Goal: Information Seeking & Learning: Learn about a topic

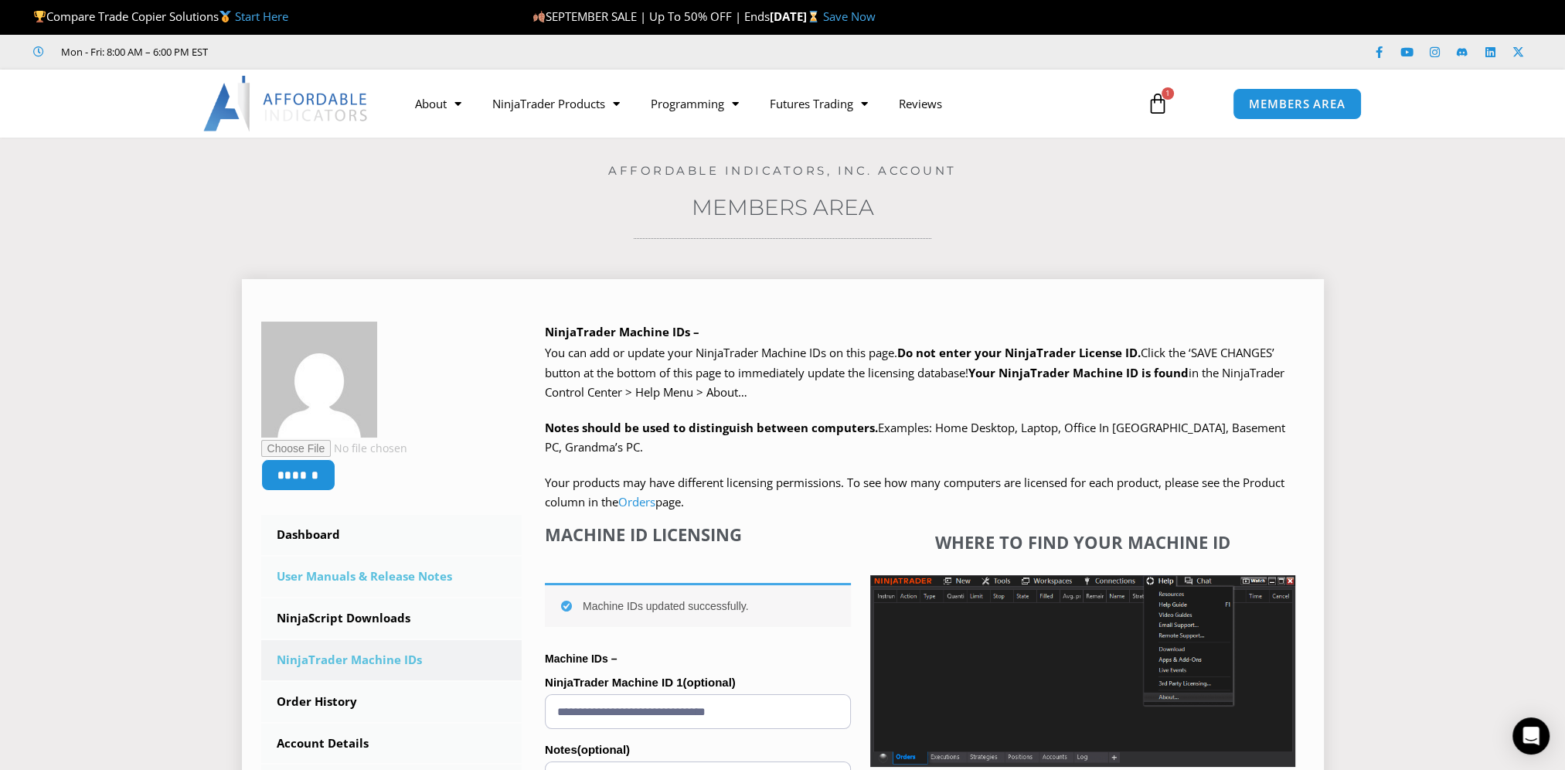
click at [371, 583] on link "User Manuals & Release Notes" at bounding box center [391, 576] width 261 height 40
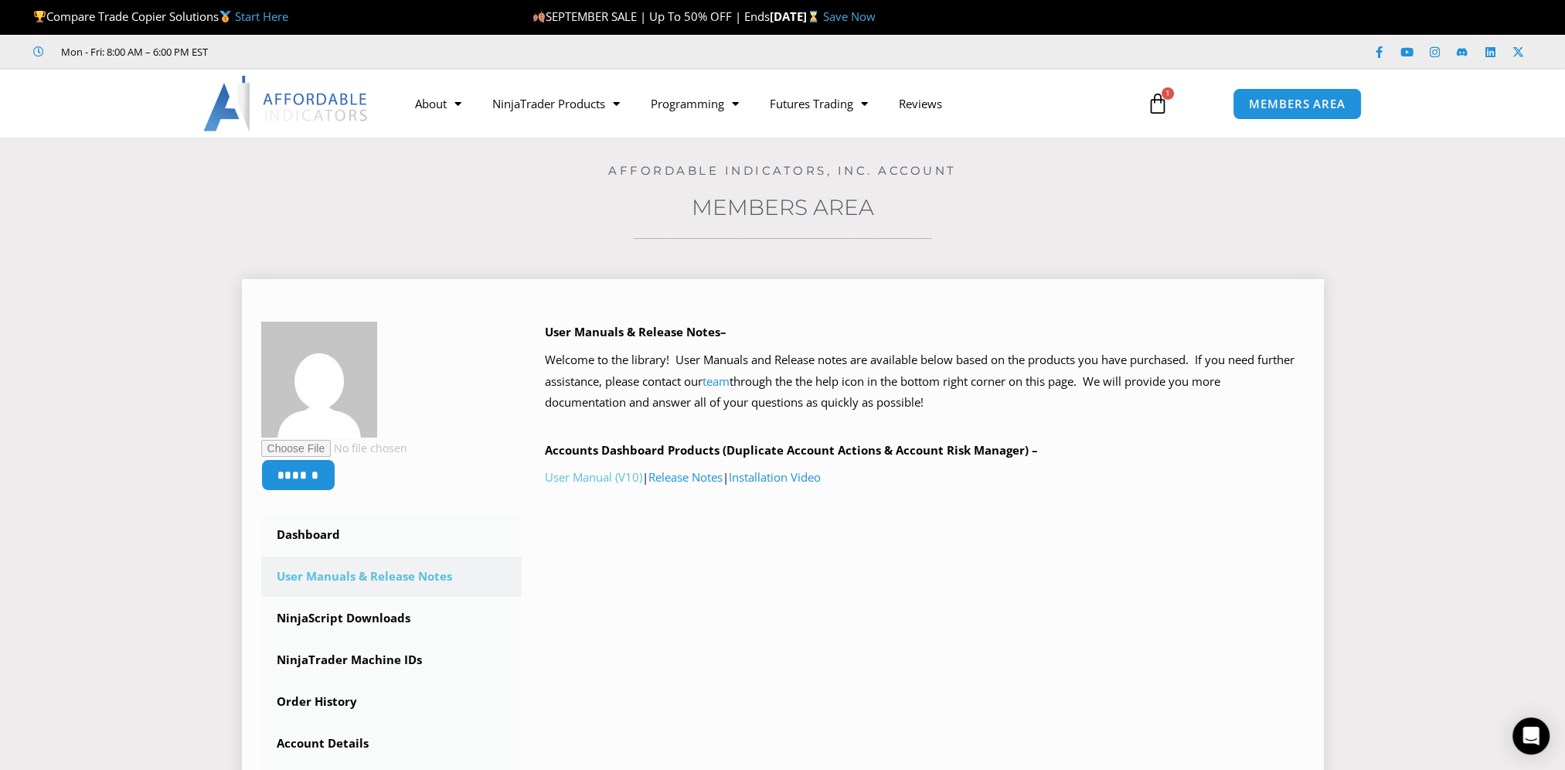
click at [607, 478] on link "User Manual (V10)" at bounding box center [593, 476] width 97 height 15
click at [708, 485] on p "User Manual (V10) | Release Notes | Installation Video" at bounding box center [925, 478] width 760 height 22
click at [709, 481] on link "Release Notes" at bounding box center [685, 476] width 74 height 15
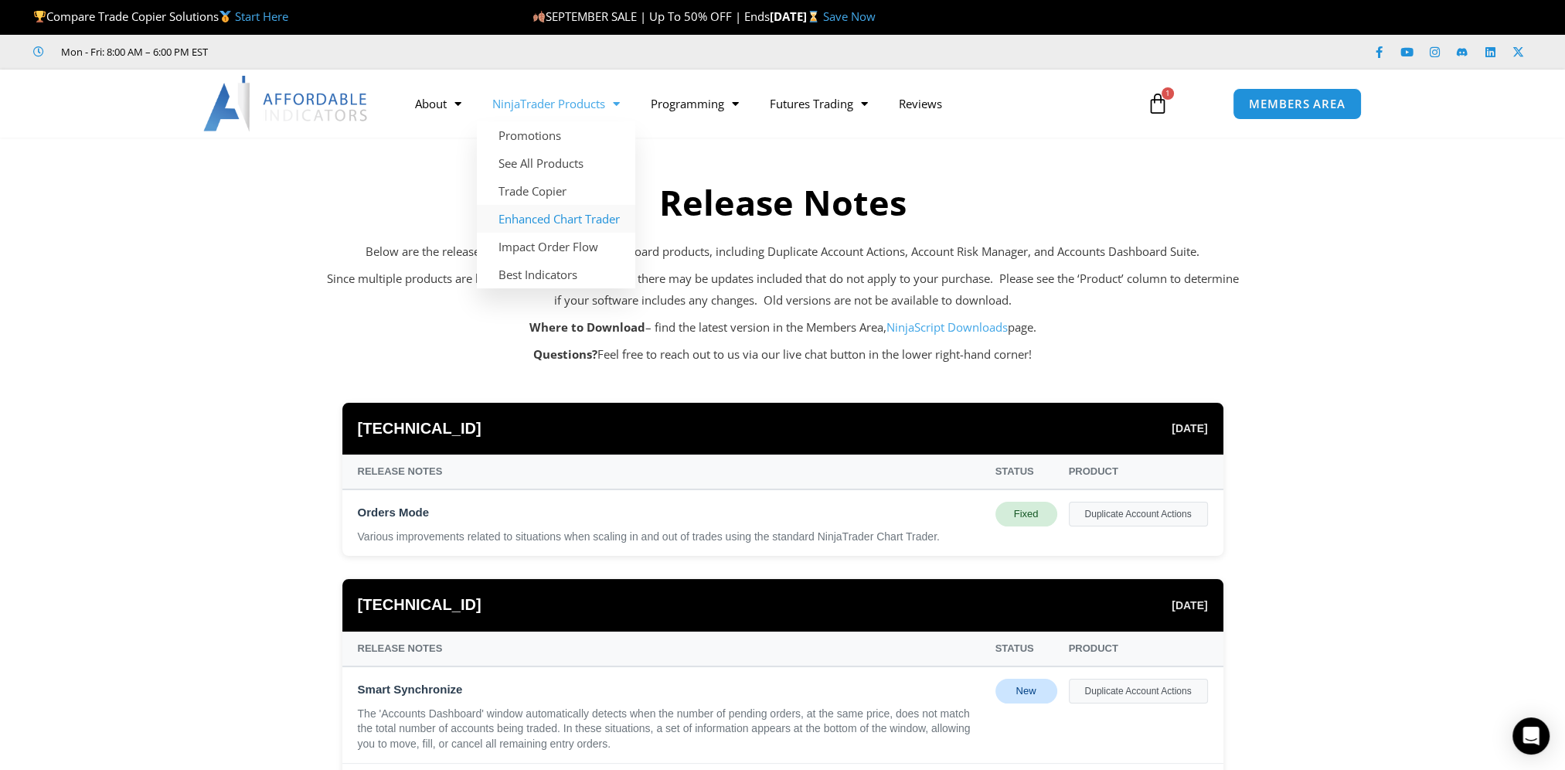
click at [575, 221] on link "Enhanced Chart Trader" at bounding box center [556, 219] width 158 height 28
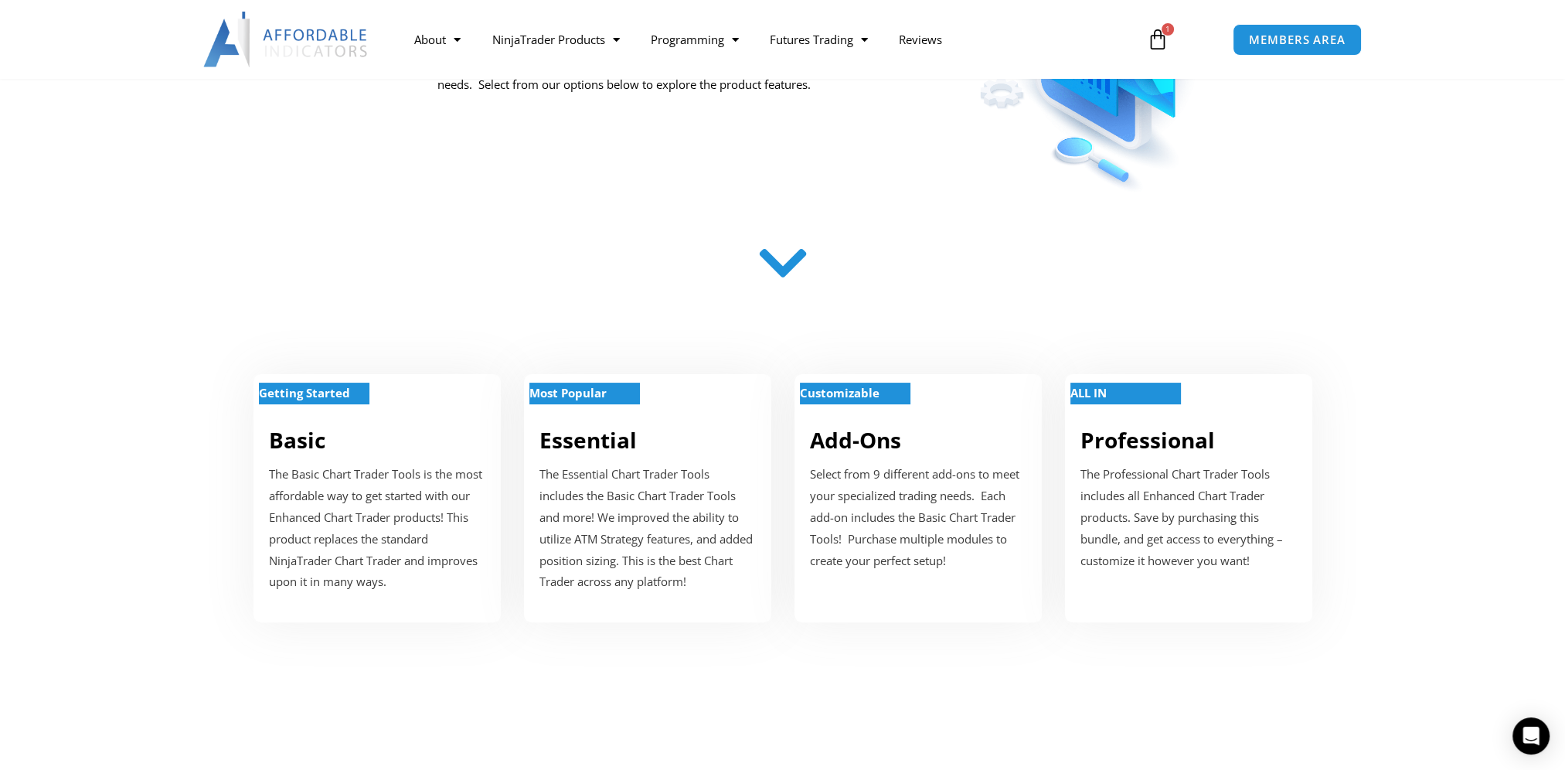
scroll to position [618, 0]
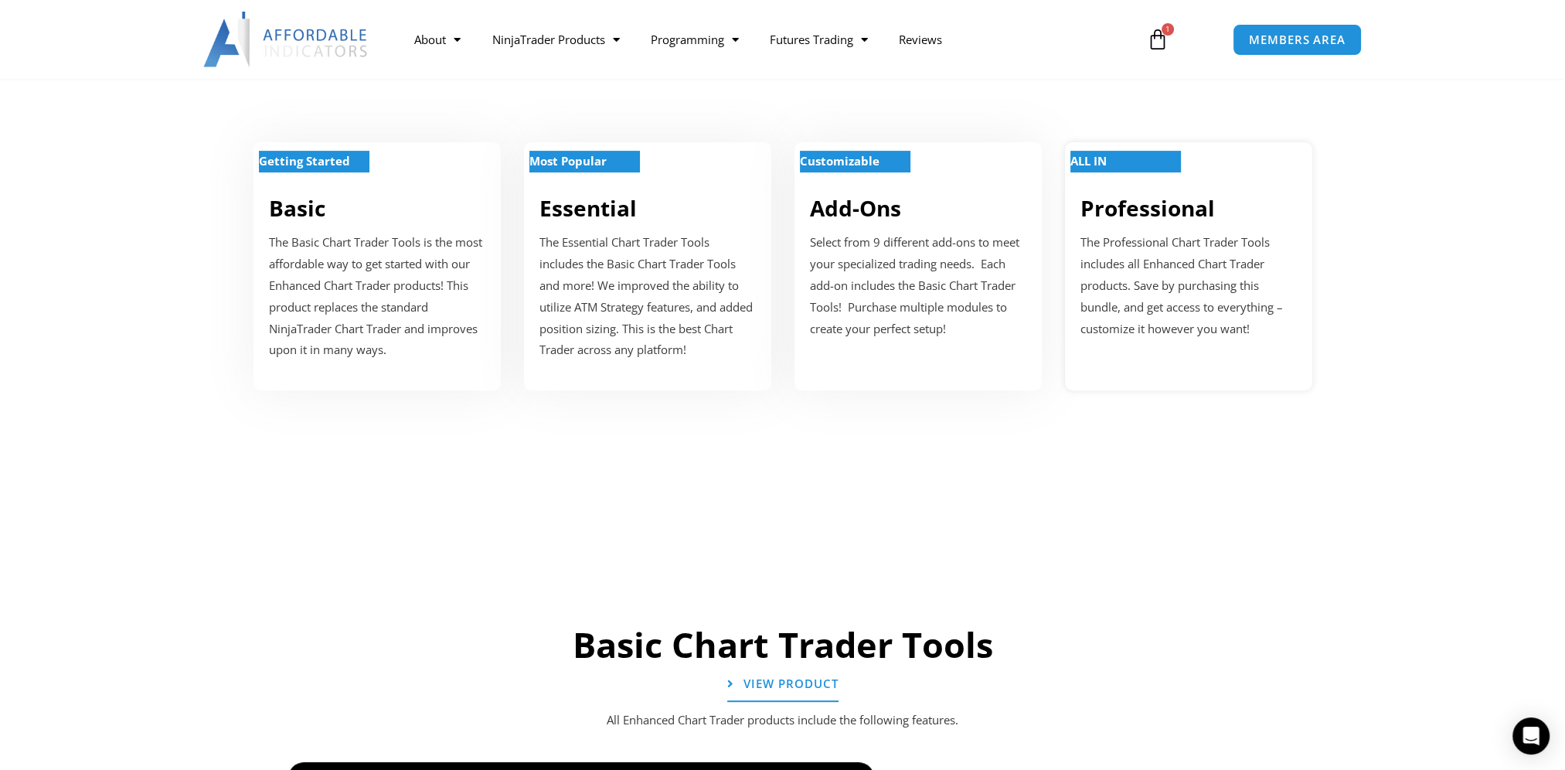
click at [1151, 296] on p "The Professional Chart Trader Tools includes all Enhanced Chart Trader products…" at bounding box center [1188, 285] width 216 height 107
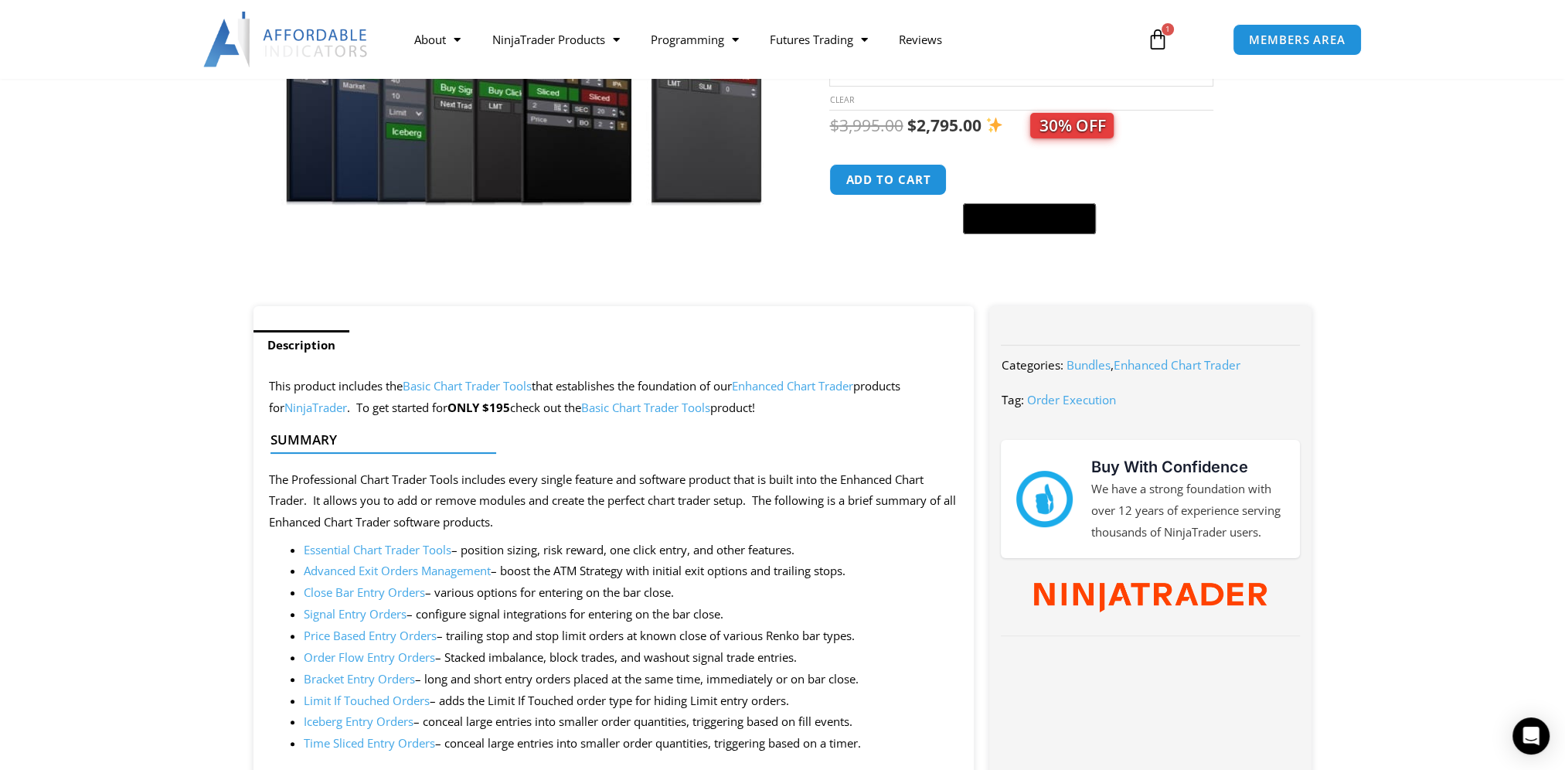
scroll to position [541, 0]
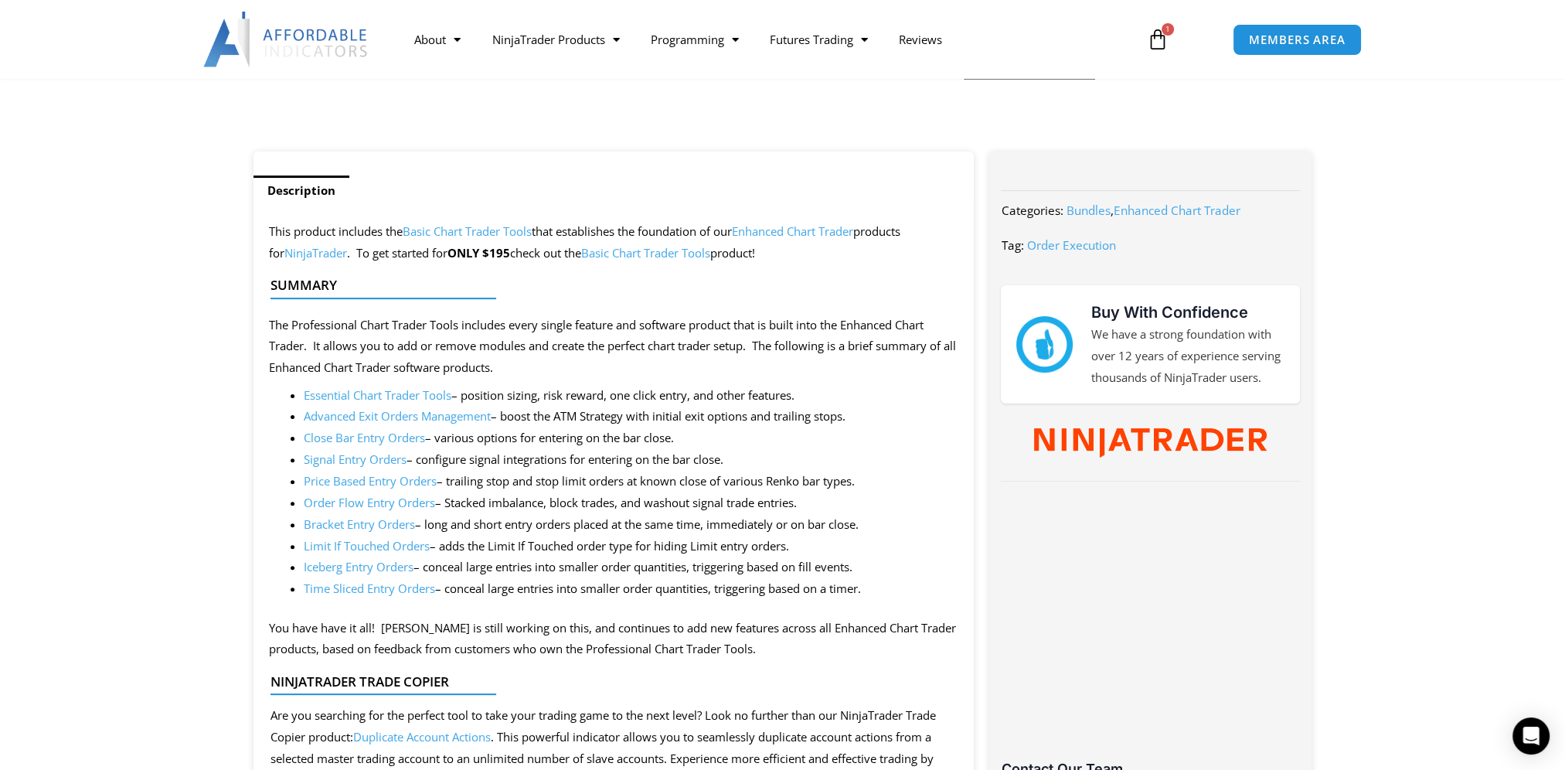
click at [366, 499] on link "Order Flow Entry Orders" at bounding box center [369, 502] width 131 height 15
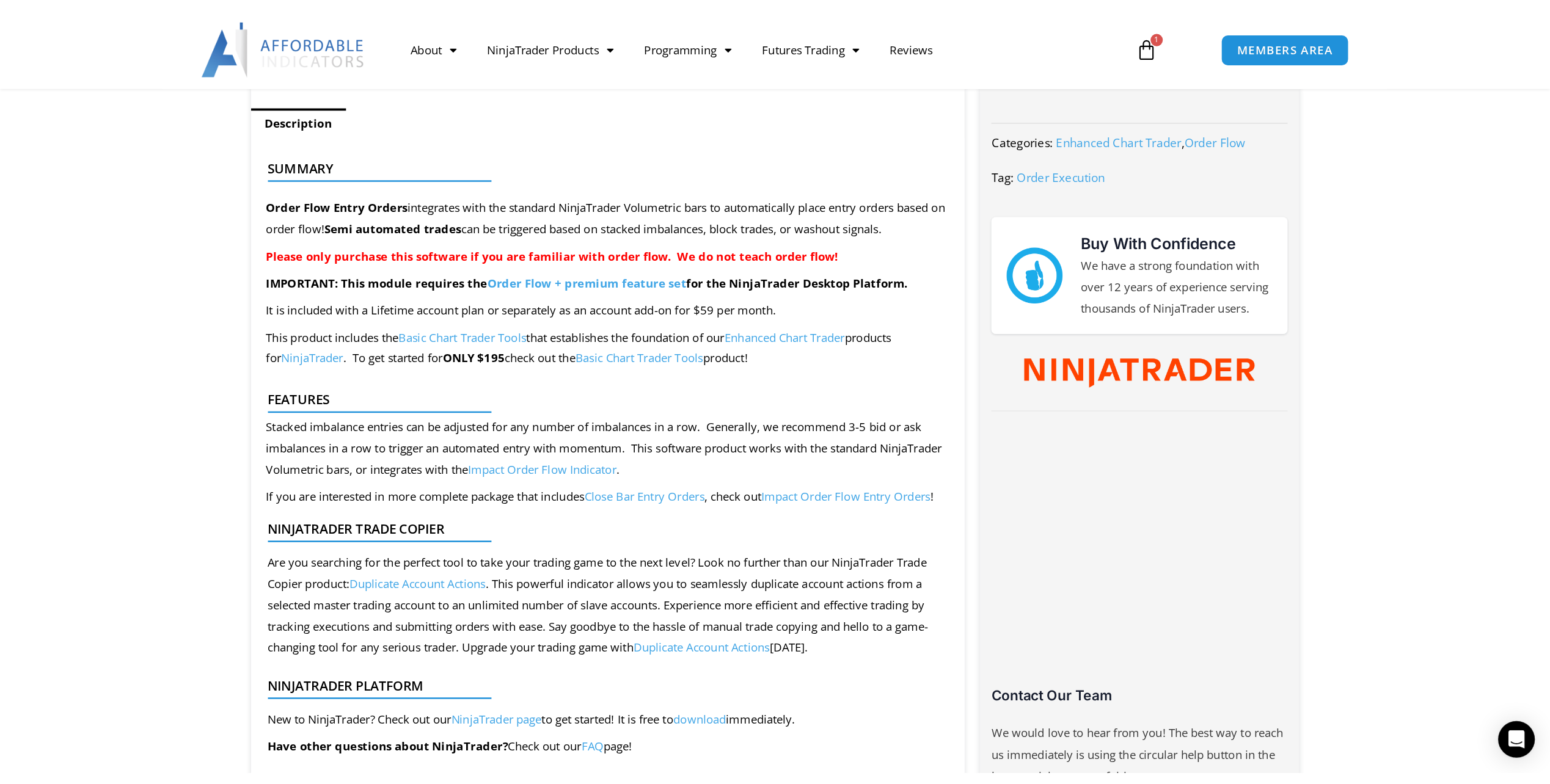
scroll to position [550, 0]
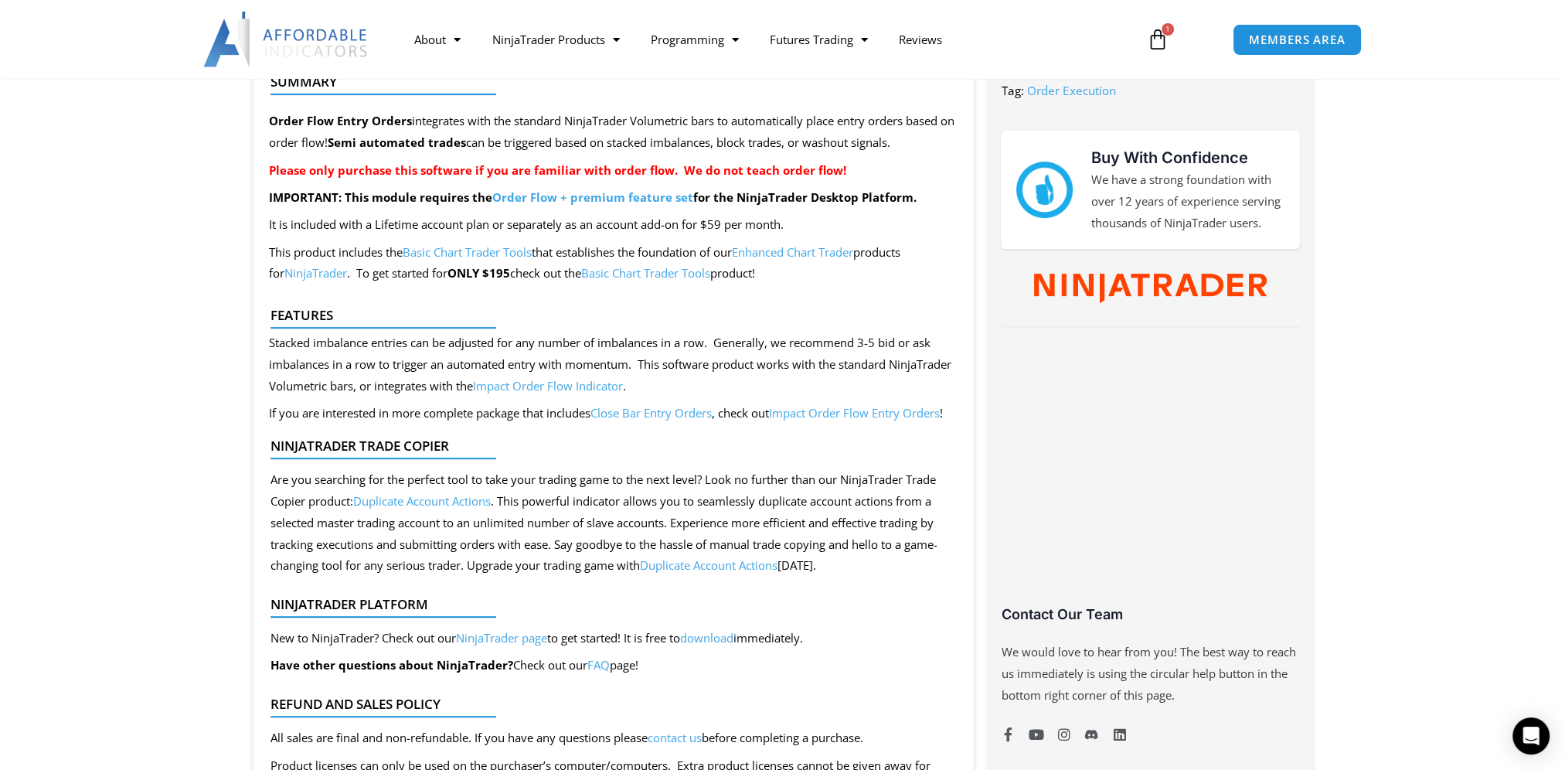
click at [638, 414] on link "Close Bar Entry Orders" at bounding box center [650, 412] width 121 height 15
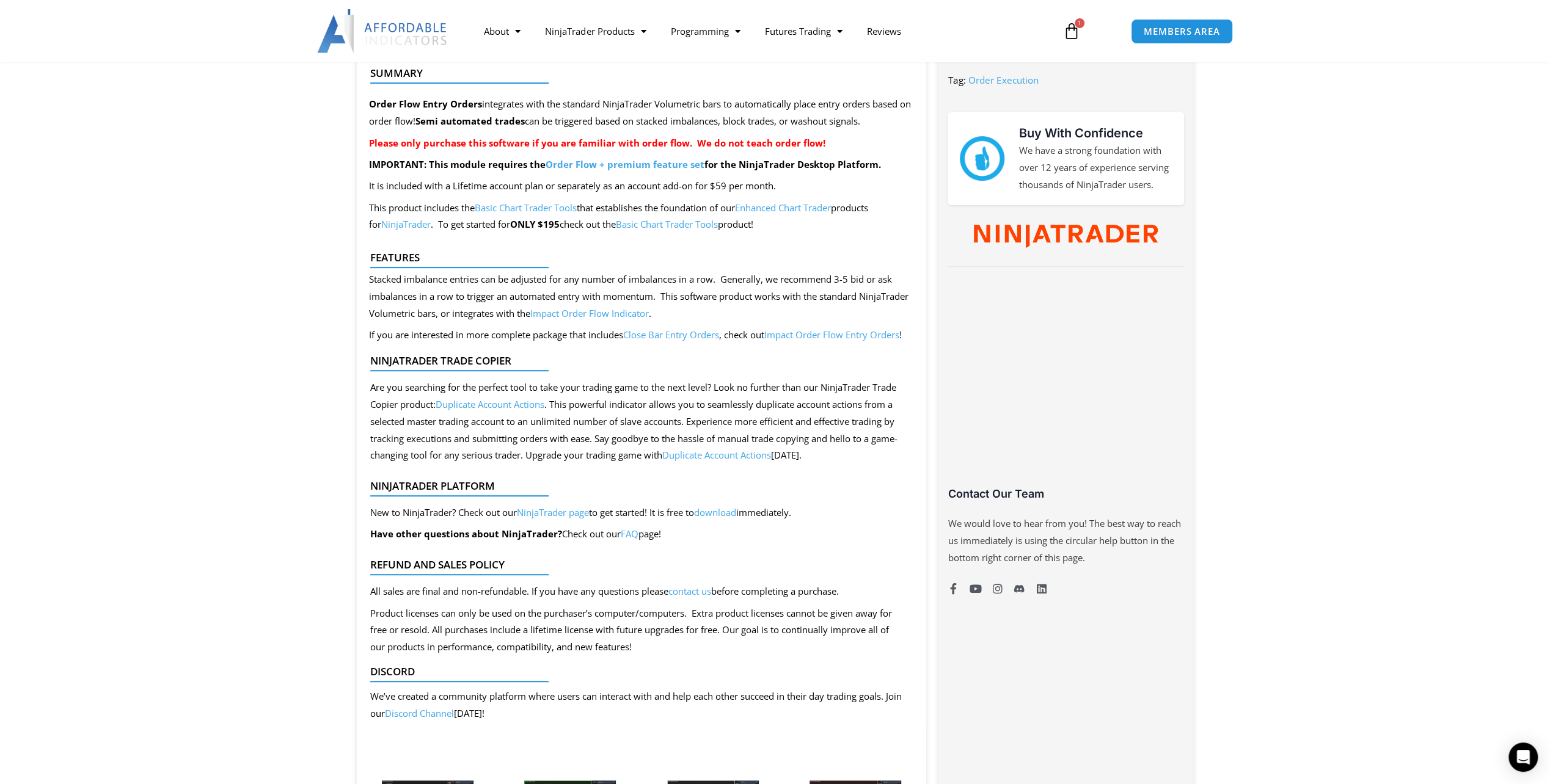
click at [649, 311] on link "Impact Order Flow Indicator" at bounding box center [590, 313] width 119 height 12
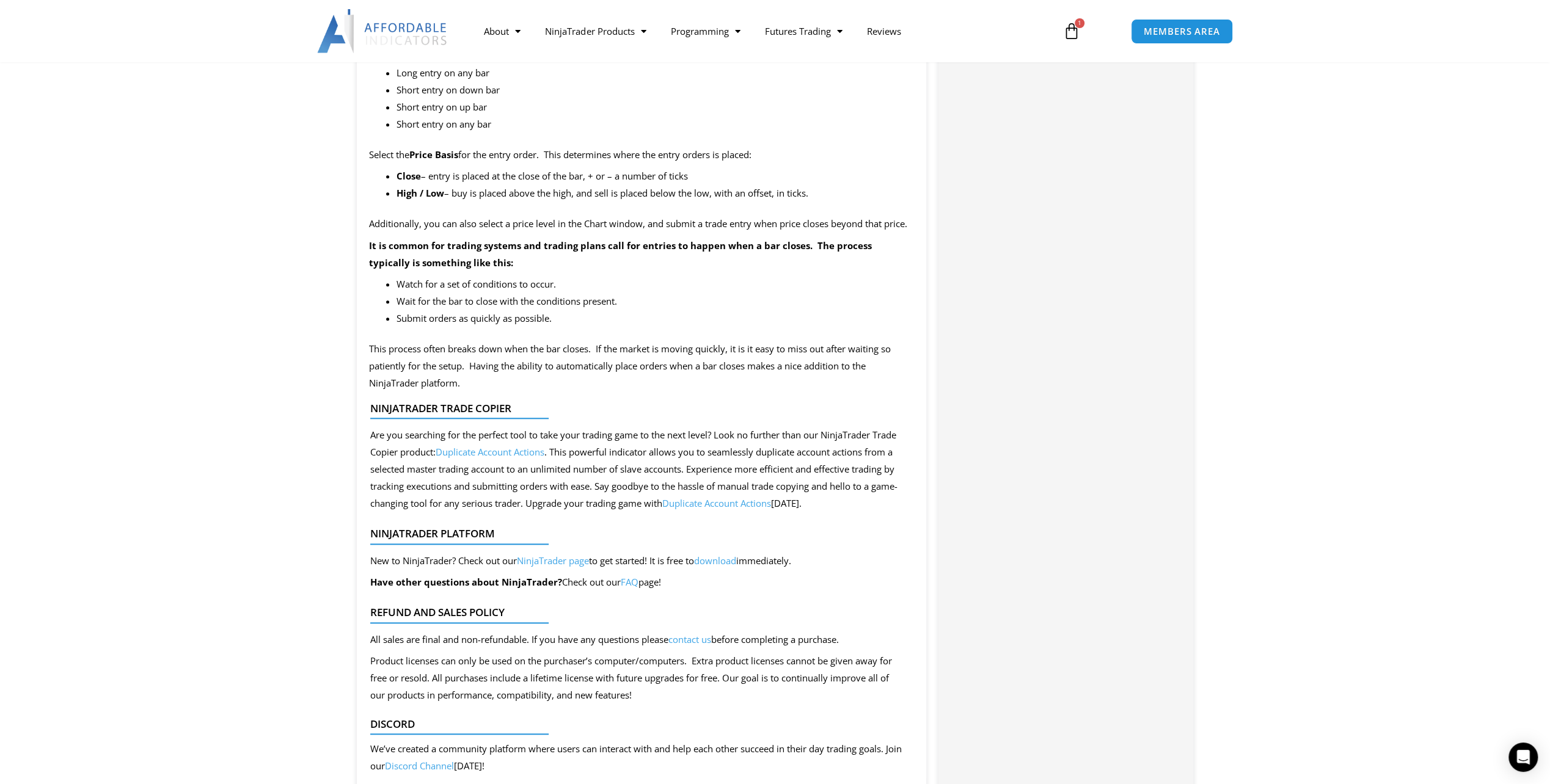
scroll to position [855, 0]
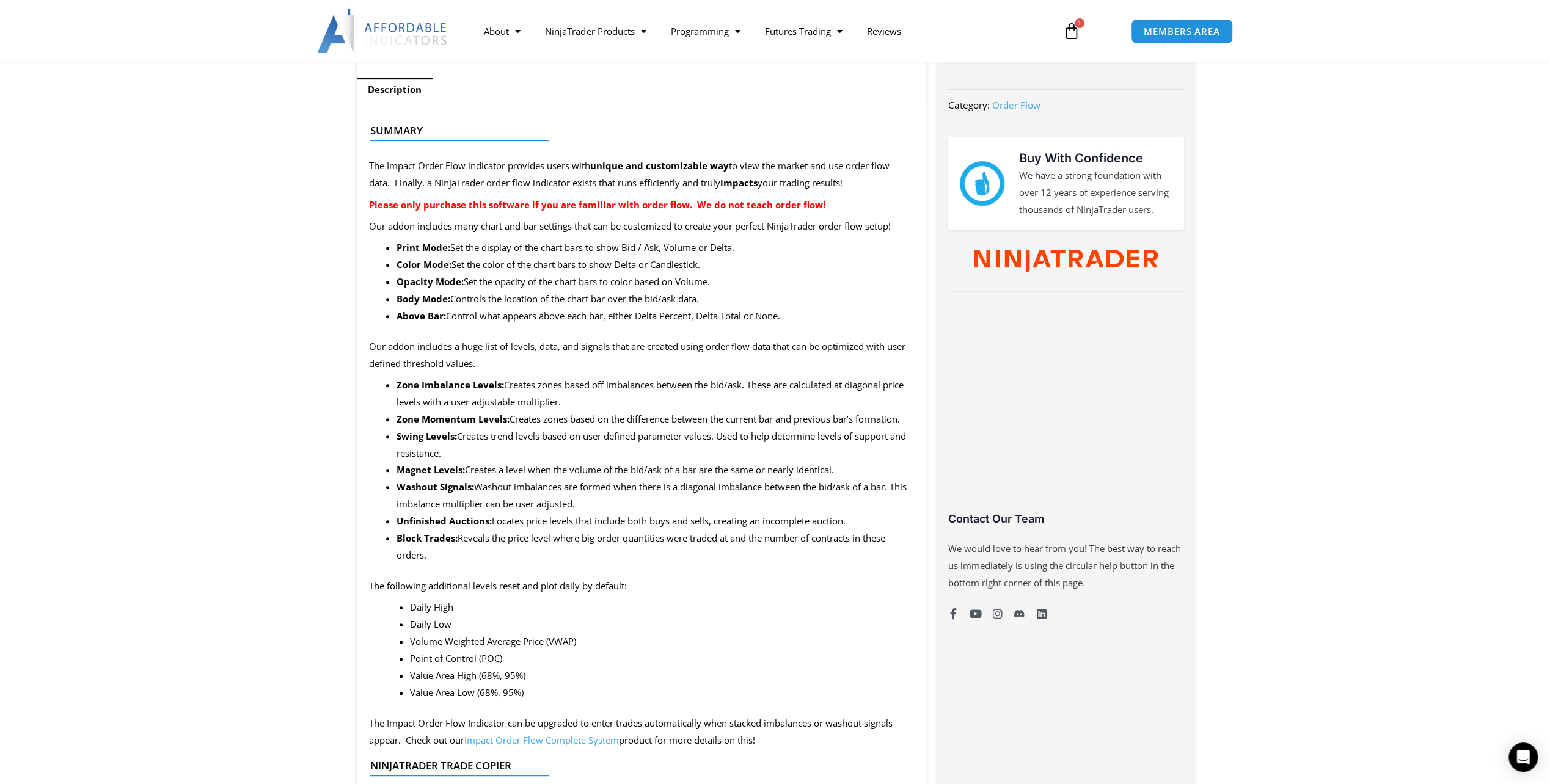
scroll to position [550, 0]
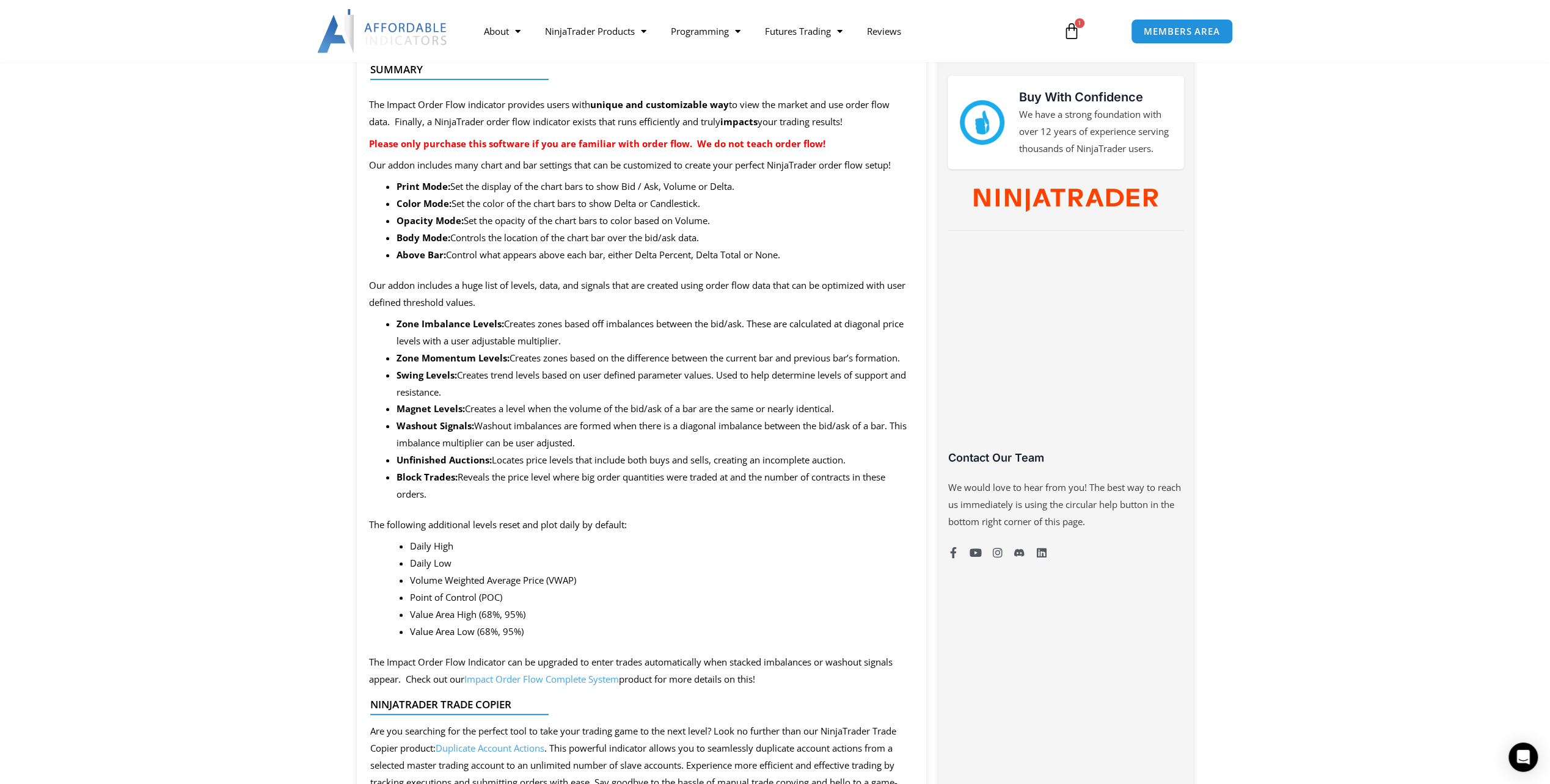
click at [598, 677] on link "Impact Order Flow Complete System" at bounding box center [541, 679] width 155 height 12
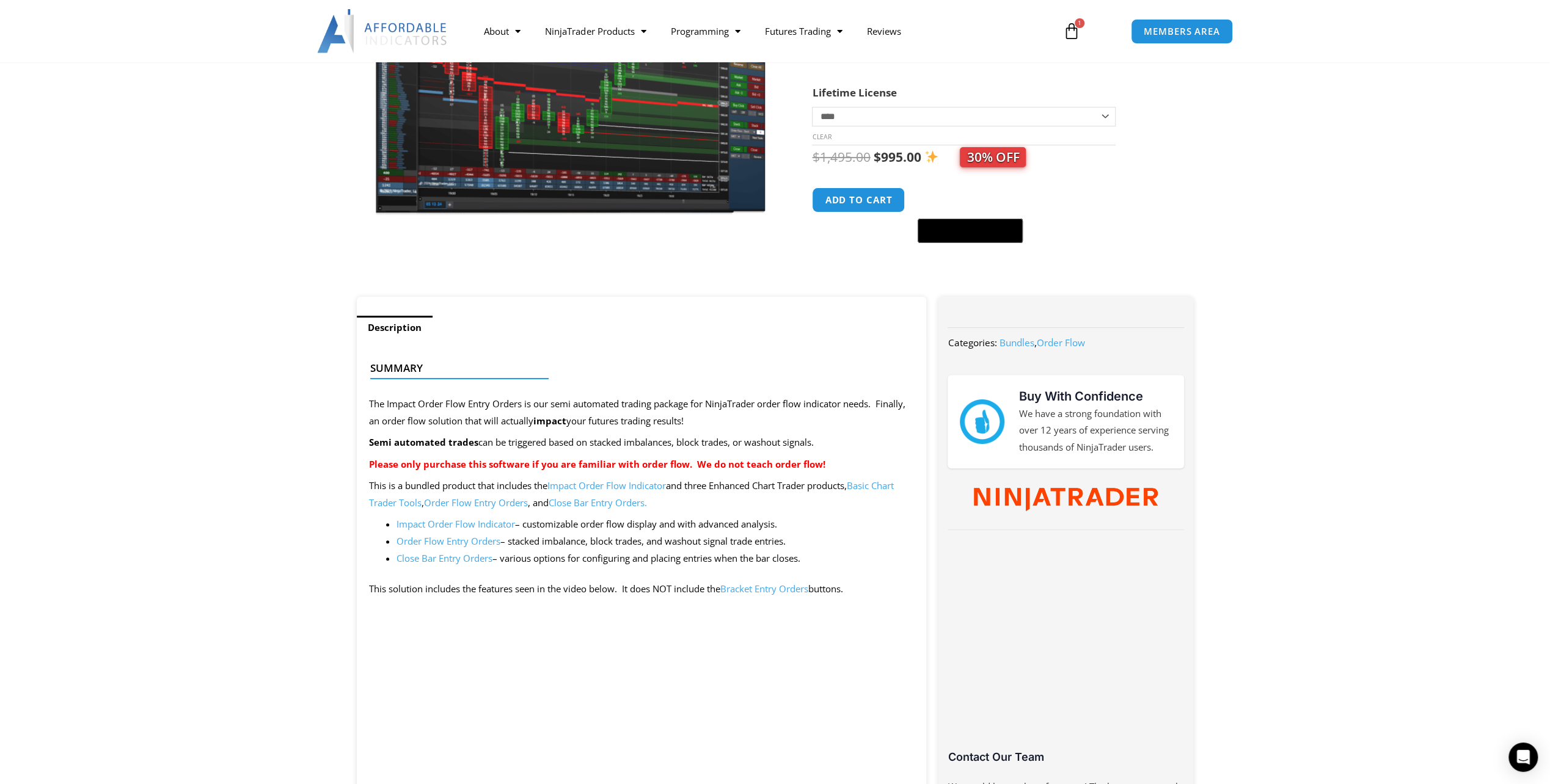
scroll to position [488, 0]
